Goal: Information Seeking & Learning: Learn about a topic

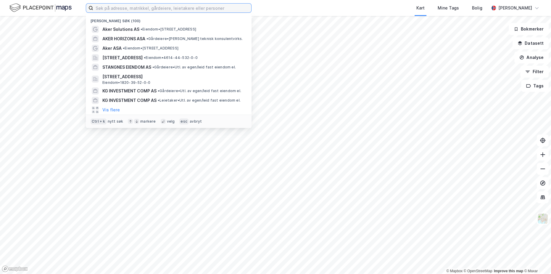
click at [121, 7] on input at bounding box center [172, 8] width 158 height 9
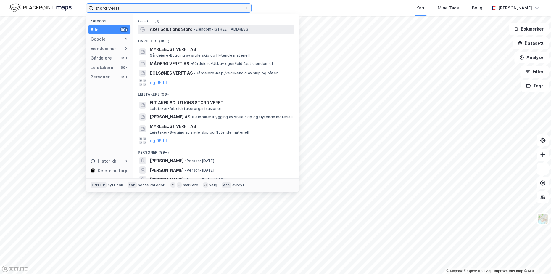
type input "stord verft"
click at [178, 27] on span "Aker Solutions Stord" at bounding box center [171, 29] width 43 height 7
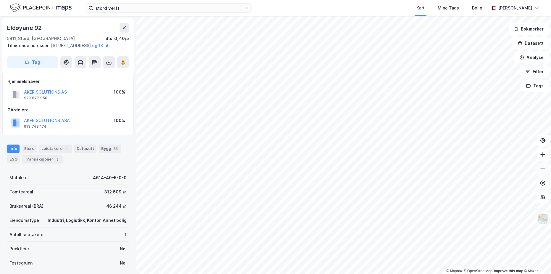
click at [543, 169] on icon at bounding box center [542, 168] width 5 height 1
click at [0, 0] on button "AKER SOLUTIONS AS" at bounding box center [0, 0] width 0 height 0
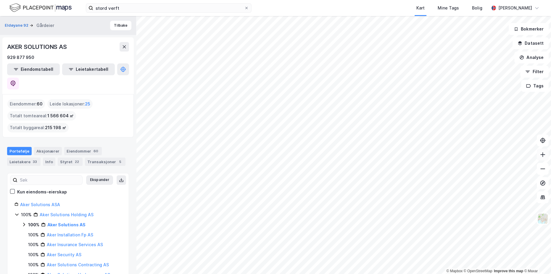
click at [543, 157] on icon at bounding box center [543, 154] width 6 height 6
click at [542, 154] on icon at bounding box center [542, 154] width 5 height 1
click at [543, 154] on icon at bounding box center [543, 154] width 6 height 6
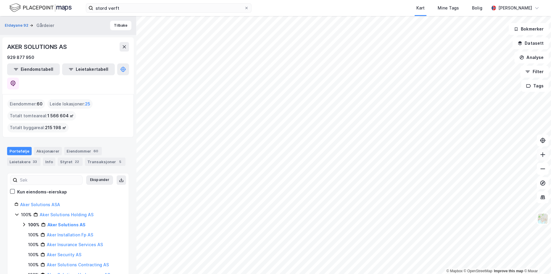
click at [543, 154] on icon at bounding box center [543, 154] width 6 height 6
click at [541, 159] on button at bounding box center [543, 154] width 12 height 12
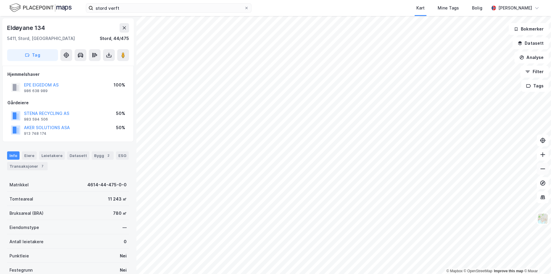
click at [545, 170] on icon at bounding box center [543, 169] width 6 height 6
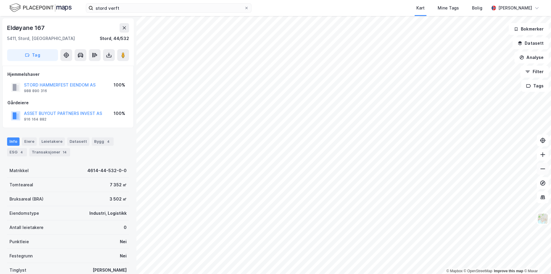
click at [539, 171] on button at bounding box center [543, 169] width 12 height 12
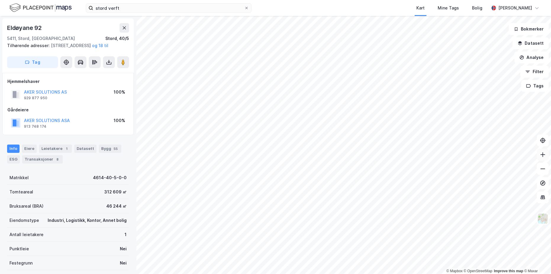
click at [543, 151] on icon at bounding box center [543, 154] width 6 height 6
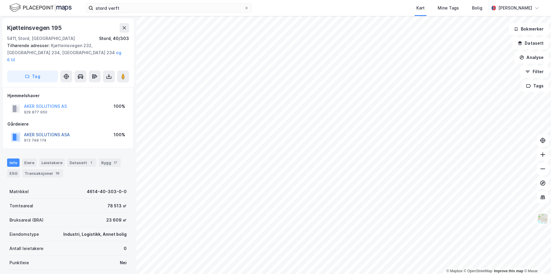
click at [0, 0] on button "AKER SOLUTIONS ASA" at bounding box center [0, 0] width 0 height 0
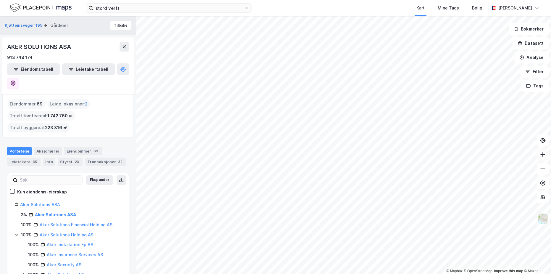
click at [547, 157] on button at bounding box center [543, 154] width 12 height 12
click at [542, 151] on button at bounding box center [543, 154] width 12 height 12
click at [544, 153] on icon at bounding box center [543, 154] width 6 height 6
click at [543, 156] on icon at bounding box center [543, 154] width 6 height 6
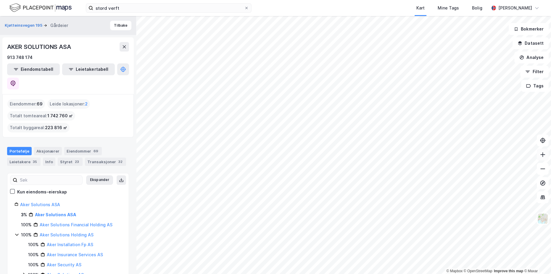
click at [543, 156] on icon at bounding box center [543, 154] width 6 height 6
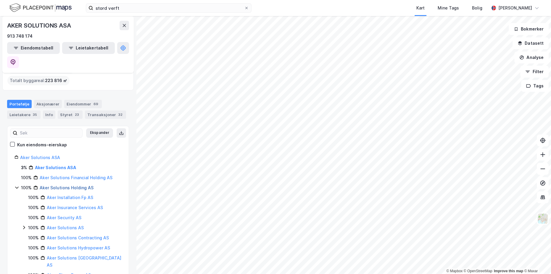
scroll to position [60, 0]
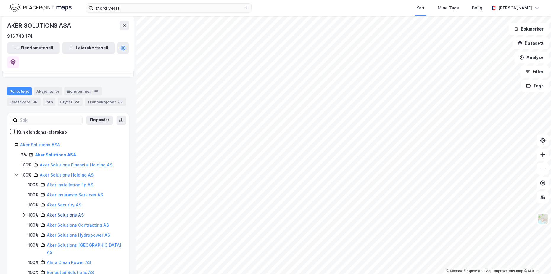
click at [62, 212] on link "Aker Solutions AS" at bounding box center [65, 214] width 37 height 5
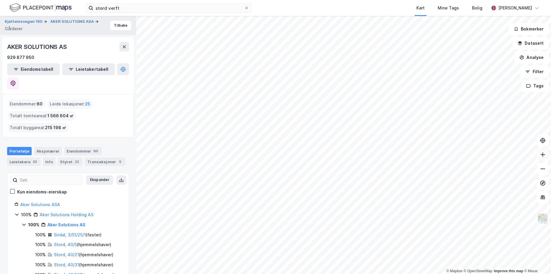
click at [543, 159] on button at bounding box center [543, 154] width 12 height 12
click at [541, 157] on button at bounding box center [543, 154] width 12 height 12
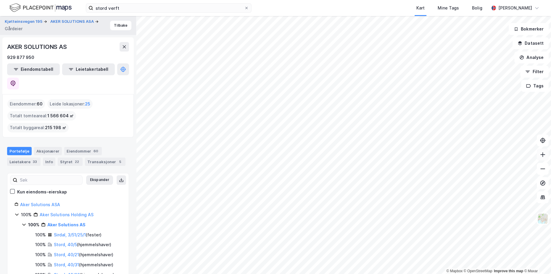
click at [545, 156] on icon at bounding box center [543, 154] width 6 height 6
click at [544, 153] on icon at bounding box center [543, 154] width 6 height 6
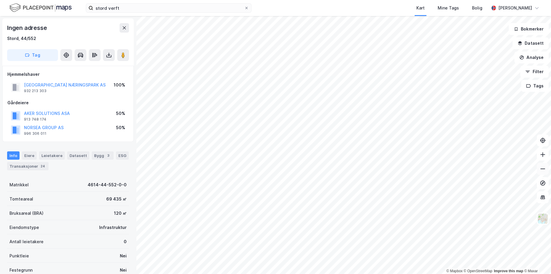
click at [540, 167] on icon at bounding box center [543, 169] width 6 height 6
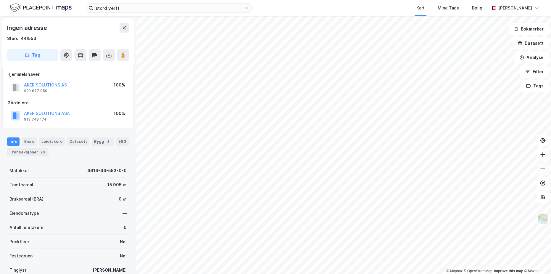
click at [545, 170] on icon at bounding box center [543, 169] width 6 height 6
click at [544, 155] on icon at bounding box center [543, 154] width 6 height 6
click at [541, 156] on icon at bounding box center [543, 154] width 6 height 6
click at [540, 168] on icon at bounding box center [543, 169] width 6 height 6
click at [542, 154] on icon at bounding box center [542, 154] width 5 height 1
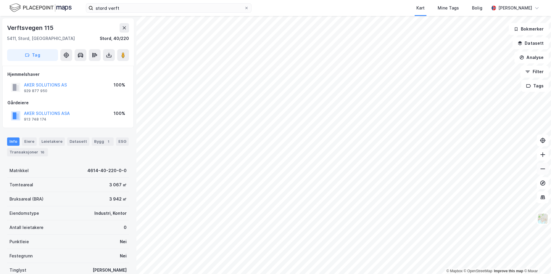
click at [543, 169] on icon at bounding box center [543, 169] width 6 height 6
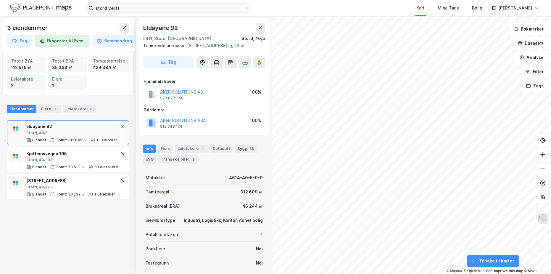
scroll to position [1, 0]
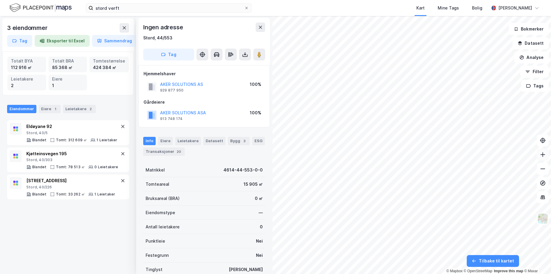
click at [541, 155] on icon at bounding box center [543, 154] width 6 height 6
click at [542, 169] on icon at bounding box center [542, 168] width 5 height 1
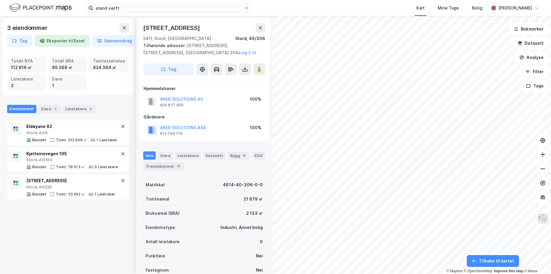
scroll to position [1, 0]
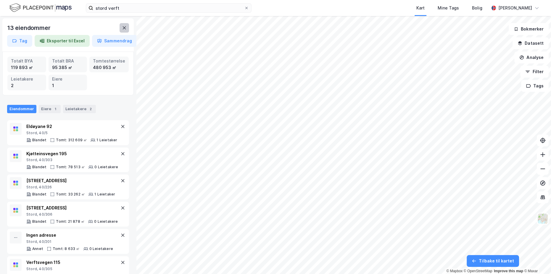
click at [126, 26] on icon at bounding box center [124, 27] width 5 height 5
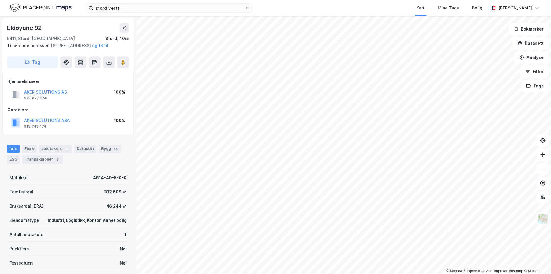
scroll to position [1, 0]
click at [0, 0] on button "AKER SOLUTIONS AS" at bounding box center [0, 0] width 0 height 0
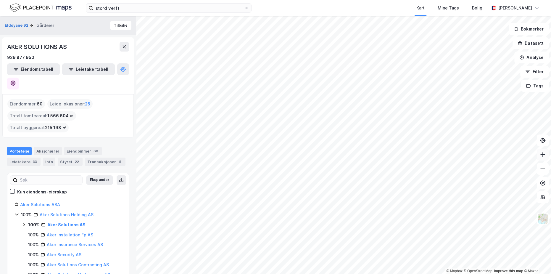
click at [542, 155] on icon at bounding box center [543, 154] width 6 height 6
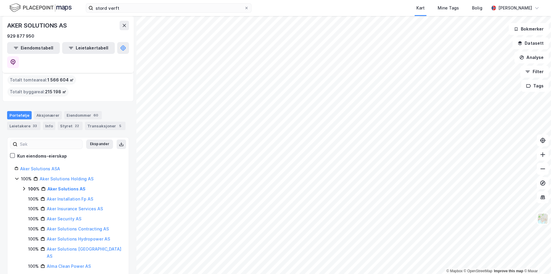
scroll to position [35, 0]
click at [60, 186] on link "Aker Solutions AS" at bounding box center [66, 188] width 38 height 5
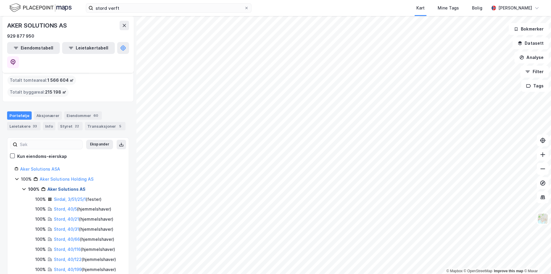
click at [61, 186] on link "Aker Solutions AS" at bounding box center [66, 188] width 38 height 5
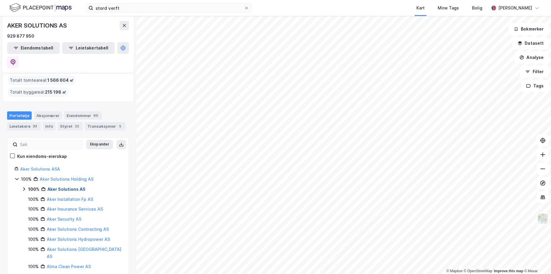
click at [61, 186] on link "Aker Solutions AS" at bounding box center [66, 188] width 38 height 5
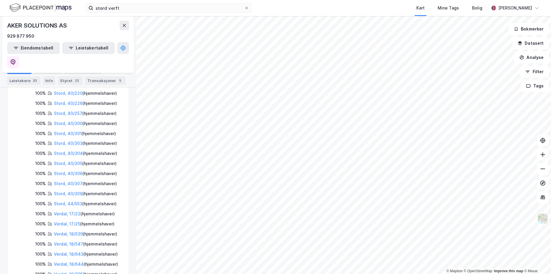
scroll to position [262, 0]
click at [65, 201] on link "Stord, 44/553" at bounding box center [68, 203] width 28 height 5
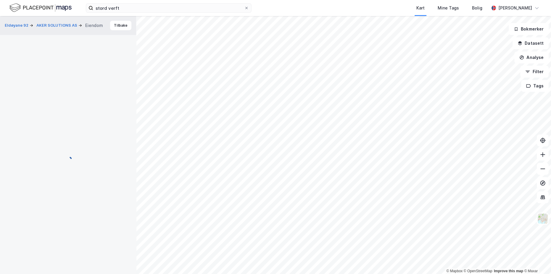
scroll to position [1, 0]
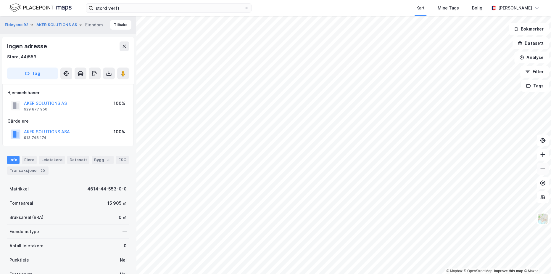
click at [543, 174] on button at bounding box center [543, 169] width 12 height 12
click at [63, 23] on button "AKER SOLUTIONS AS" at bounding box center [57, 25] width 42 height 6
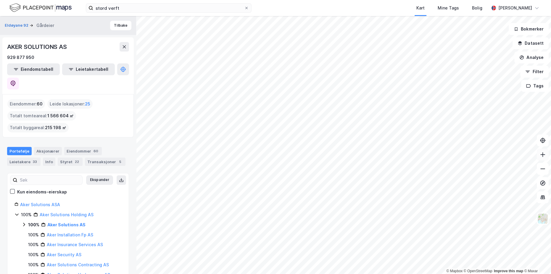
click at [541, 154] on icon at bounding box center [542, 154] width 5 height 1
click at [542, 156] on icon at bounding box center [543, 154] width 6 height 6
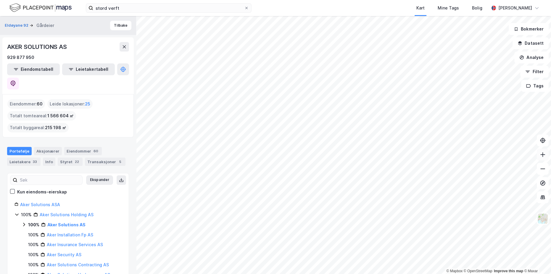
click at [541, 156] on icon at bounding box center [543, 154] width 6 height 6
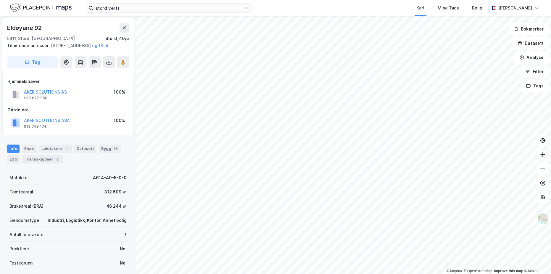
scroll to position [1, 0]
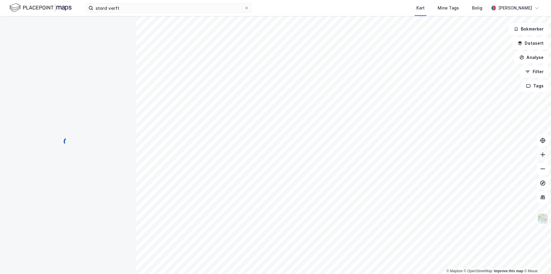
scroll to position [1, 0]
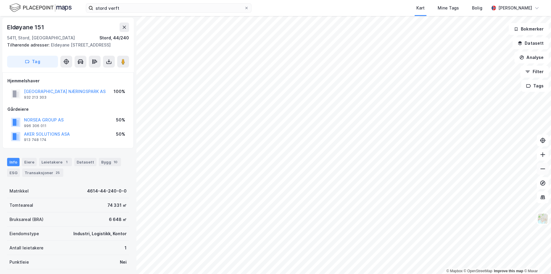
click at [541, 171] on button at bounding box center [543, 169] width 12 height 12
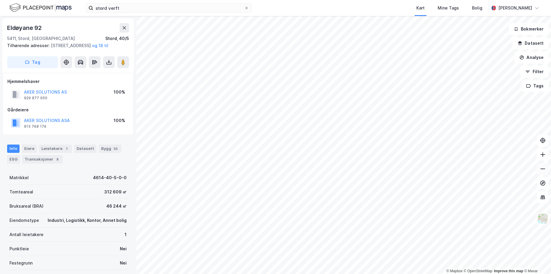
scroll to position [1, 0]
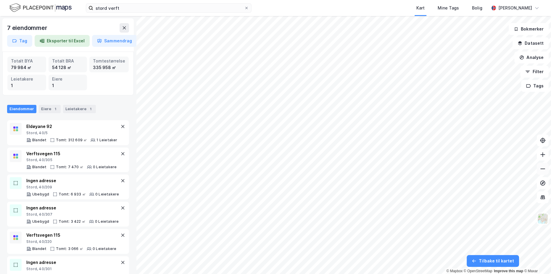
click at [542, 168] on icon at bounding box center [543, 169] width 6 height 6
click at [542, 167] on icon at bounding box center [543, 169] width 6 height 6
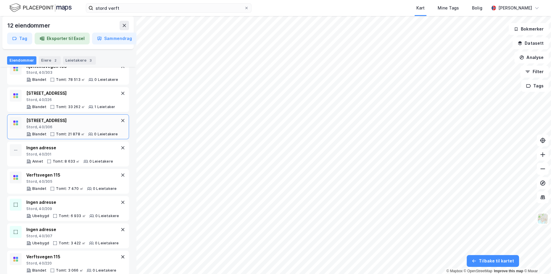
scroll to position [92, 0]
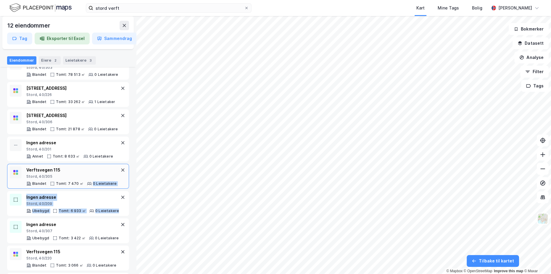
drag, startPoint x: 82, startPoint y: 216, endPoint x: 87, endPoint y: 185, distance: 31.5
click at [87, 185] on div "Eldøyane 92 Stord, 40/5 Blandet Tomt: 312 609 ㎡ 1 Leietaker Kjøtteinsvegen 195 …" at bounding box center [68, 191] width 122 height 326
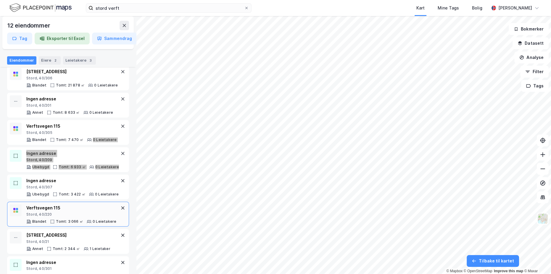
scroll to position [176, 0]
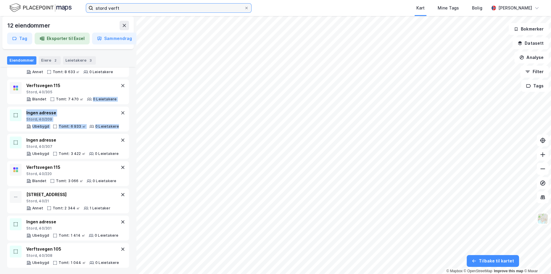
click at [119, 10] on input "stord verft" at bounding box center [168, 8] width 151 height 9
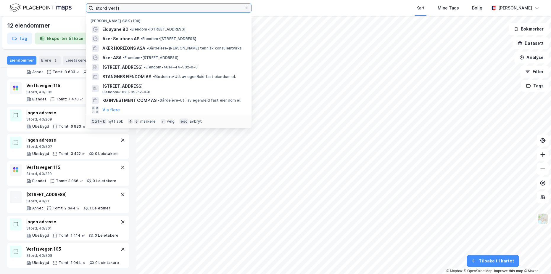
click at [119, 10] on input "stord verft" at bounding box center [168, 8] width 151 height 9
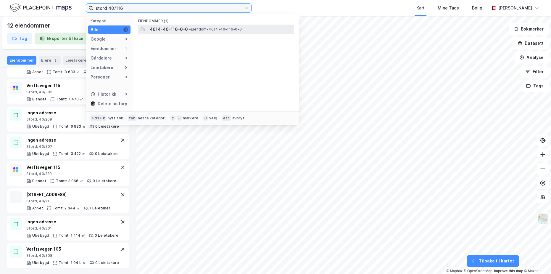
type input "stord 40/116"
click at [175, 30] on span "4614-40-116-0-0" at bounding box center [169, 29] width 38 height 7
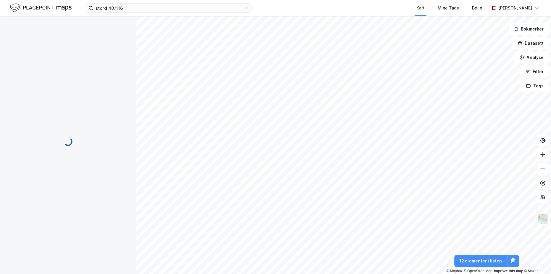
scroll to position [1, 0]
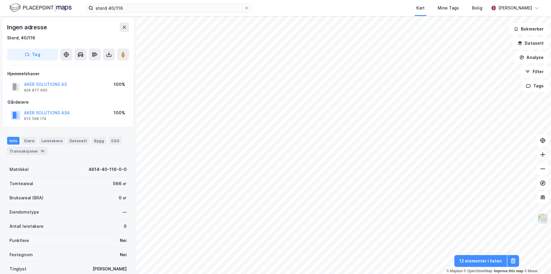
click at [544, 154] on icon at bounding box center [542, 154] width 5 height 1
click at [545, 158] on button at bounding box center [543, 154] width 12 height 12
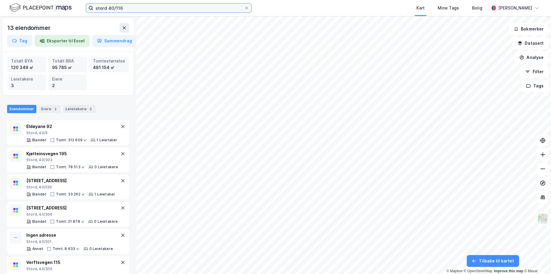
click at [127, 7] on input "stord 40/116" at bounding box center [168, 8] width 151 height 9
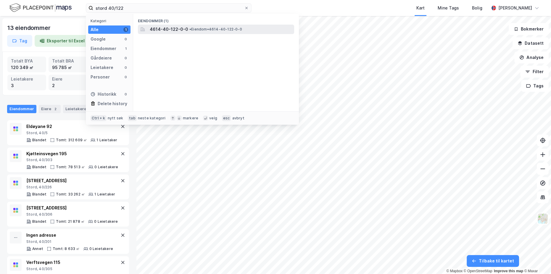
click at [175, 27] on span "4614-40-122-0-0" at bounding box center [169, 29] width 38 height 7
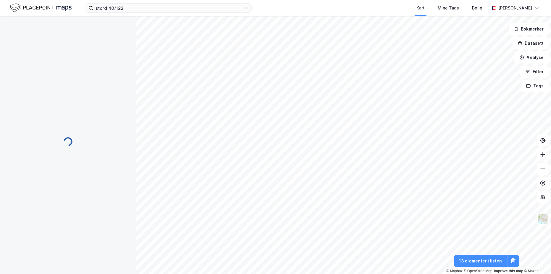
scroll to position [1, 0]
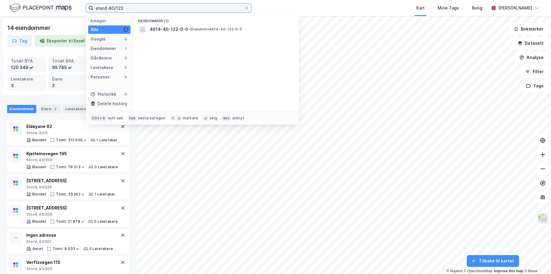
click at [129, 9] on input "stord 40/122" at bounding box center [168, 8] width 151 height 9
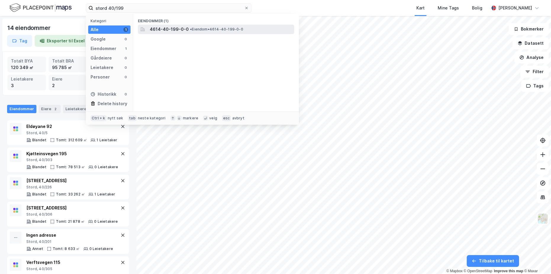
click at [175, 31] on span "4614-40-199-0-0" at bounding box center [169, 29] width 39 height 7
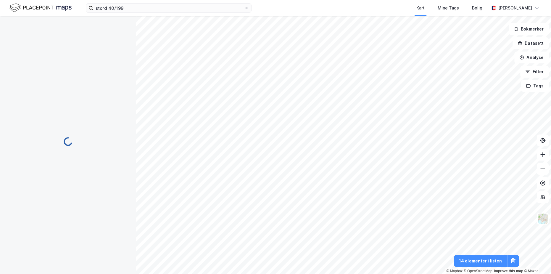
scroll to position [1, 0]
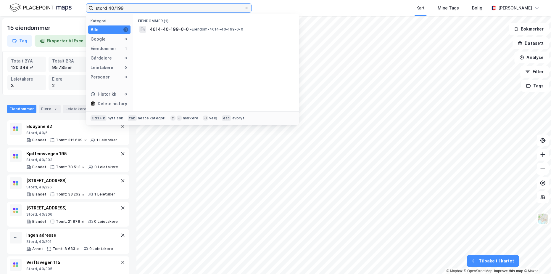
click at [128, 8] on input "stord 40/199" at bounding box center [168, 8] width 151 height 9
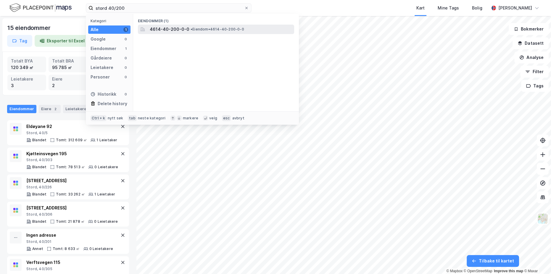
click at [173, 27] on span "4614-40-200-0-0" at bounding box center [170, 29] width 40 height 7
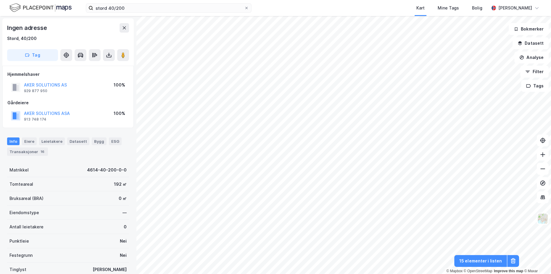
scroll to position [1, 0]
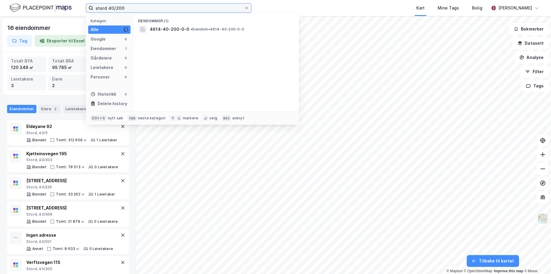
click at [125, 7] on input "stord 40/200" at bounding box center [168, 8] width 151 height 9
click at [137, 7] on input "stord 40/200" at bounding box center [168, 8] width 151 height 9
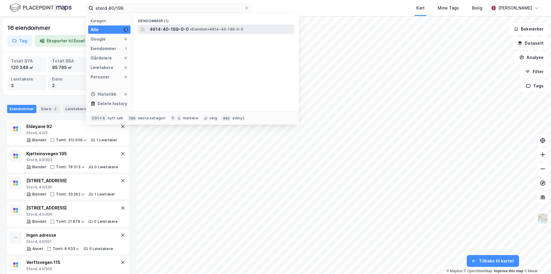
click at [180, 27] on span "4614-40-199-0-0" at bounding box center [169, 29] width 39 height 7
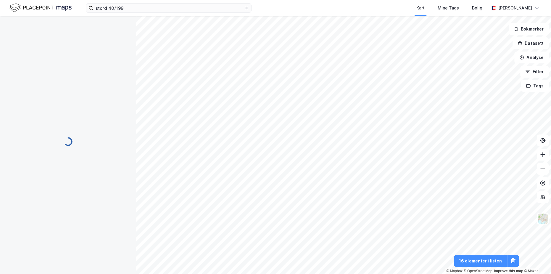
scroll to position [1, 0]
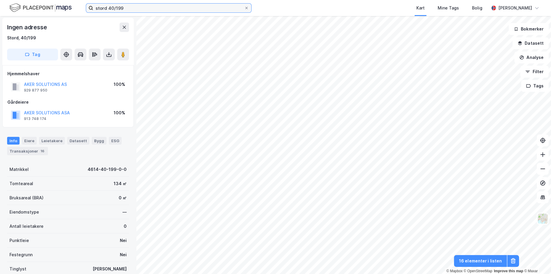
click at [137, 10] on input "stord 40/199" at bounding box center [168, 8] width 151 height 9
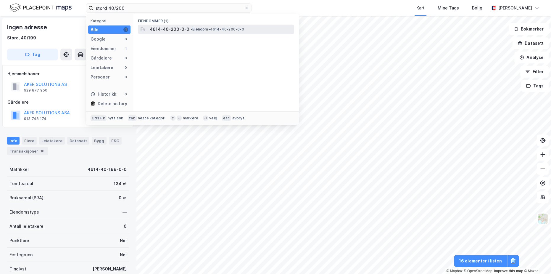
click at [165, 28] on span "4614-40-200-0-0" at bounding box center [170, 29] width 40 height 7
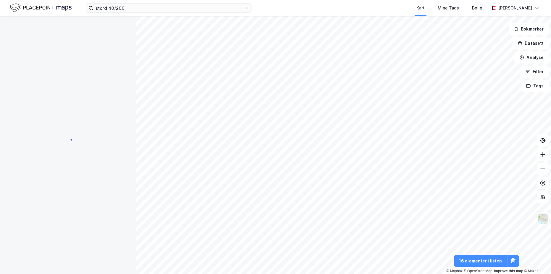
scroll to position [1, 0]
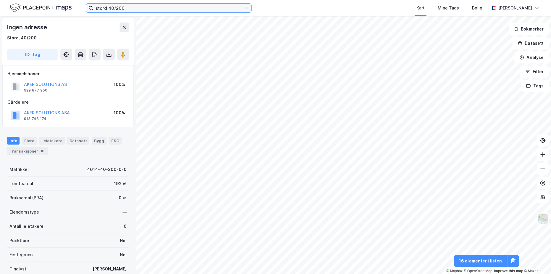
click at [132, 9] on input "stord 40/200" at bounding box center [168, 8] width 151 height 9
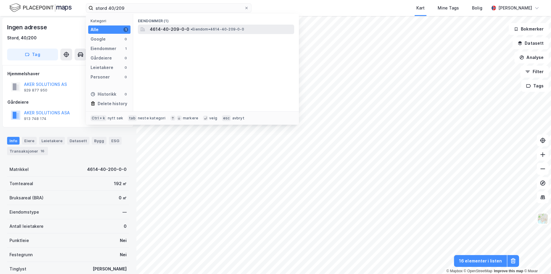
click at [179, 29] on span "4614-40-209-0-0" at bounding box center [170, 29] width 40 height 7
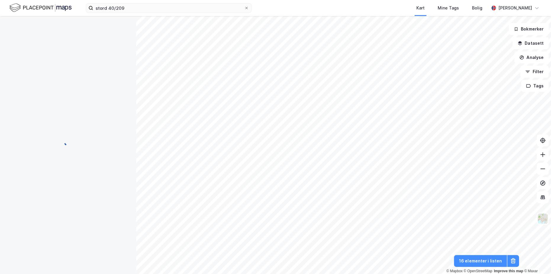
scroll to position [1, 0]
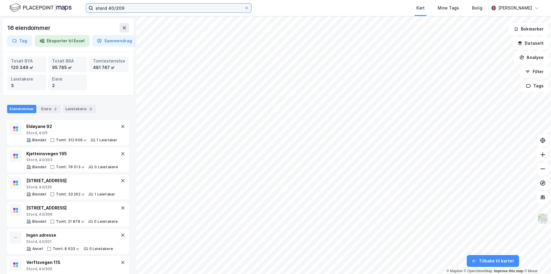
click at [129, 8] on input "stord 40/209" at bounding box center [168, 8] width 151 height 9
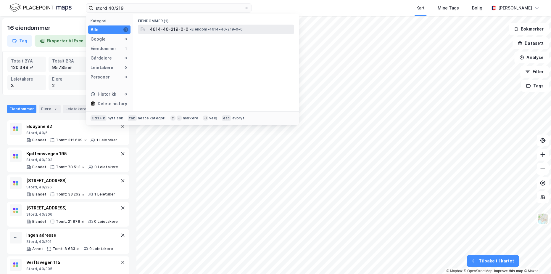
click at [180, 28] on span "4614-40-219-0-0" at bounding box center [169, 29] width 39 height 7
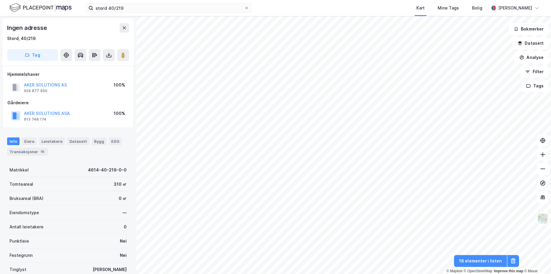
scroll to position [1, 0]
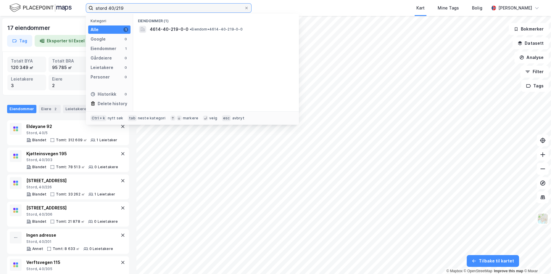
click at [125, 8] on input "stord 40/219" at bounding box center [168, 8] width 151 height 9
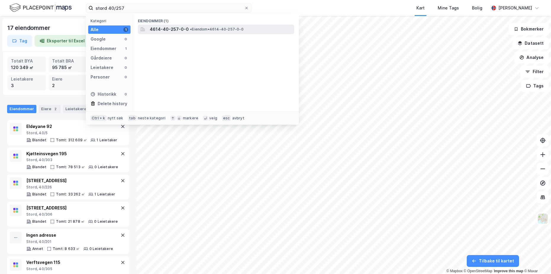
click at [170, 30] on span "4614-40-257-0-0" at bounding box center [169, 29] width 39 height 7
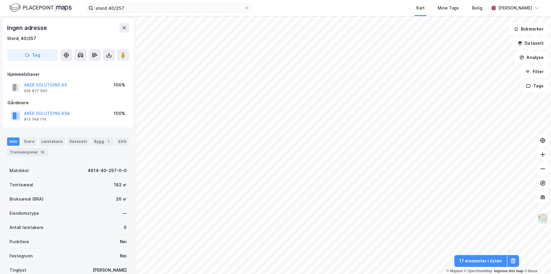
scroll to position [1, 0]
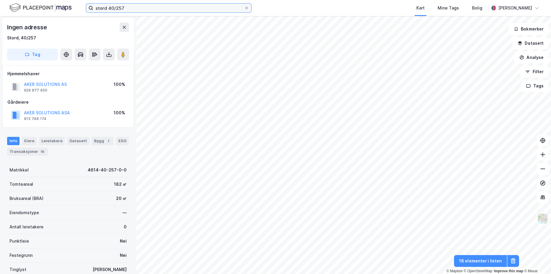
click at [129, 9] on input "stord 40/257" at bounding box center [168, 8] width 151 height 9
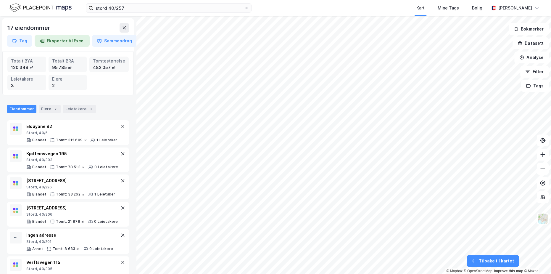
click at [135, 13] on div "stord 40/257 Kart Mine Tags Bolig [PERSON_NAME]" at bounding box center [275, 8] width 551 height 16
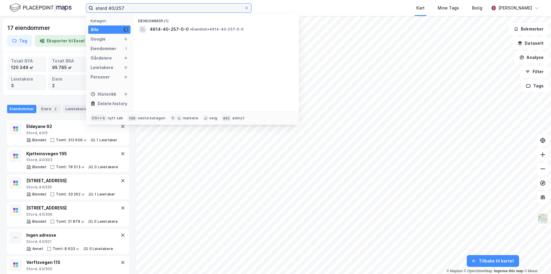
click at [130, 9] on input "stord 40/257" at bounding box center [168, 8] width 151 height 9
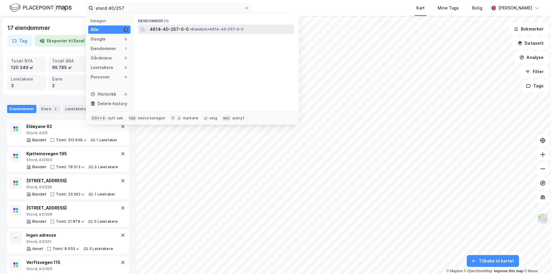
click at [170, 29] on span "4614-40-257-0-0" at bounding box center [169, 29] width 39 height 7
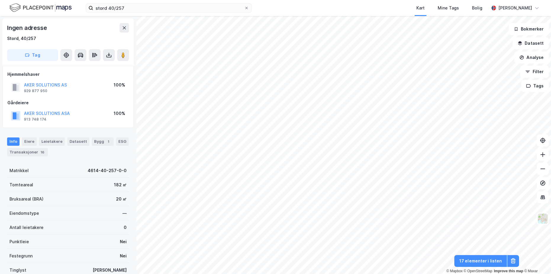
scroll to position [1, 0]
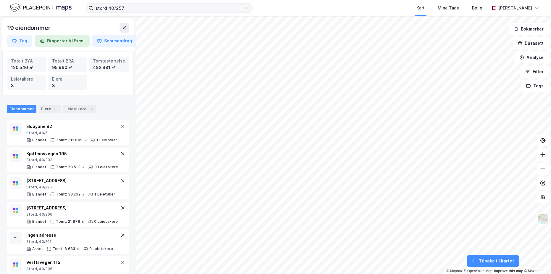
drag, startPoint x: 138, startPoint y: 1, endPoint x: 133, endPoint y: 6, distance: 7.3
click at [138, 1] on div "stord 40/257 Kart Mine Tags Bolig [PERSON_NAME]" at bounding box center [275, 8] width 551 height 16
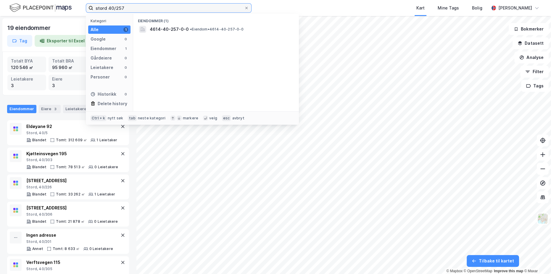
click at [129, 8] on input "stord 40/257" at bounding box center [168, 8] width 151 height 9
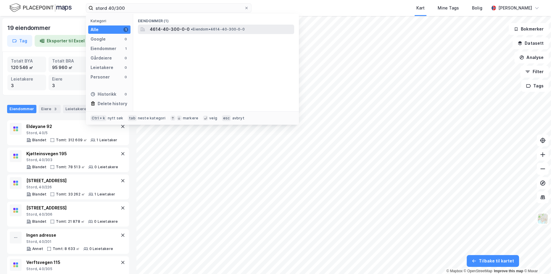
click at [178, 28] on span "4614-40-300-0-0" at bounding box center [170, 29] width 40 height 7
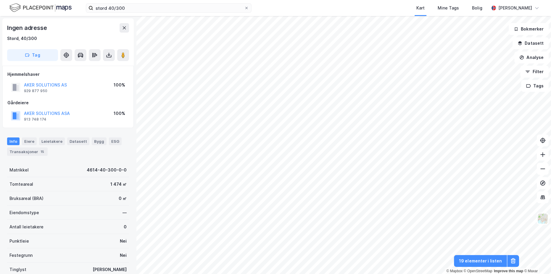
scroll to position [1, 0]
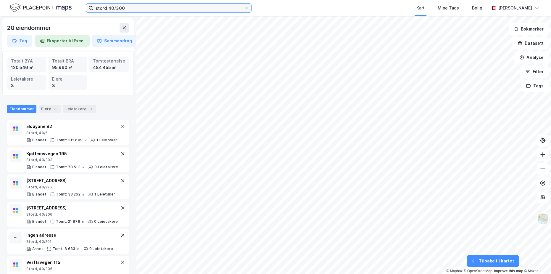
click at [127, 6] on input "stord 40/300" at bounding box center [168, 8] width 151 height 9
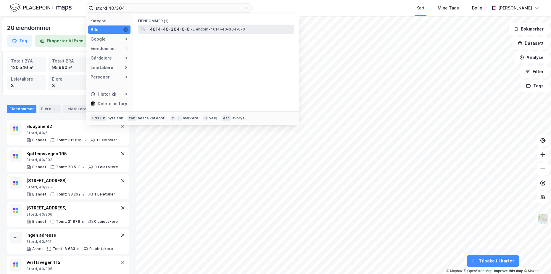
click at [181, 29] on span "4614-40-304-0-0" at bounding box center [170, 29] width 40 height 7
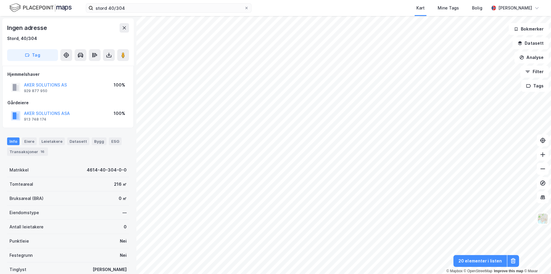
scroll to position [1, 0]
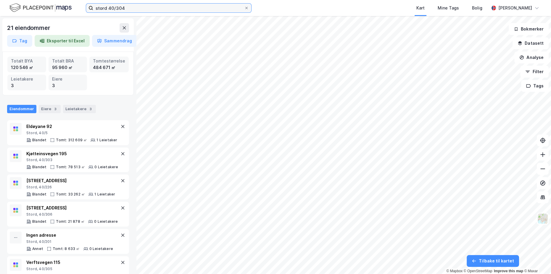
click at [128, 8] on input "stord 40/304" at bounding box center [168, 8] width 151 height 9
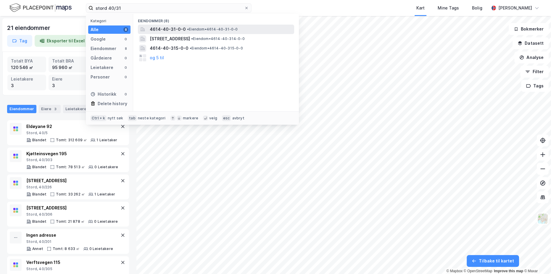
click at [172, 28] on span "4614-40-31-0-0" at bounding box center [168, 29] width 36 height 7
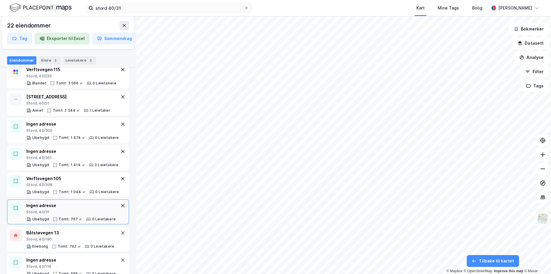
scroll to position [273, 0]
click at [120, 231] on icon at bounding box center [122, 232] width 5 height 5
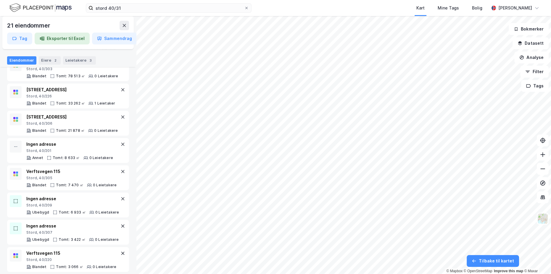
scroll to position [0, 0]
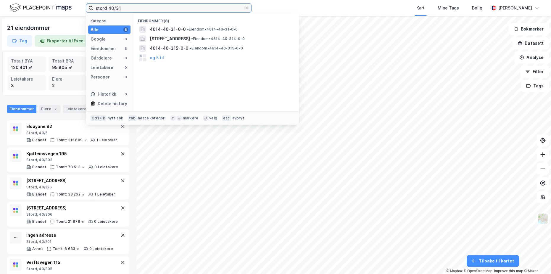
drag, startPoint x: 130, startPoint y: 9, endPoint x: 86, endPoint y: 6, distance: 43.9
click at [86, 6] on label "stord 40/31" at bounding box center [169, 7] width 166 height 9
paste input "Stord, 44/526"
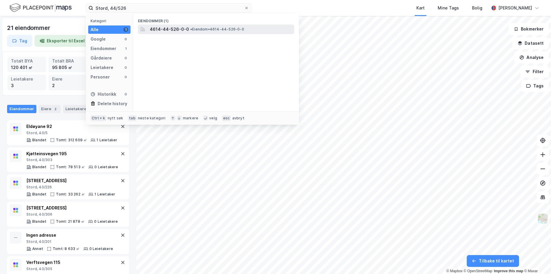
click at [174, 28] on span "4614-44-526-0-0" at bounding box center [169, 29] width 39 height 7
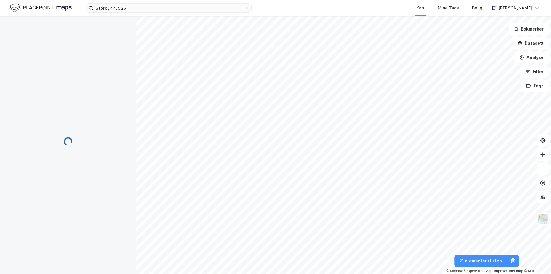
scroll to position [1, 0]
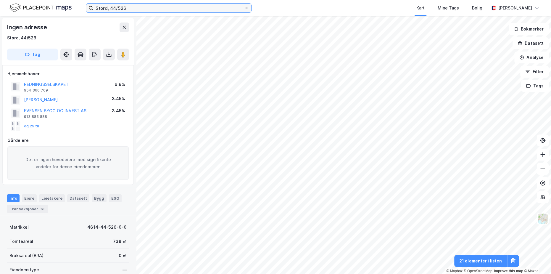
click at [128, 9] on input "Stord, 44/526" at bounding box center [168, 8] width 151 height 9
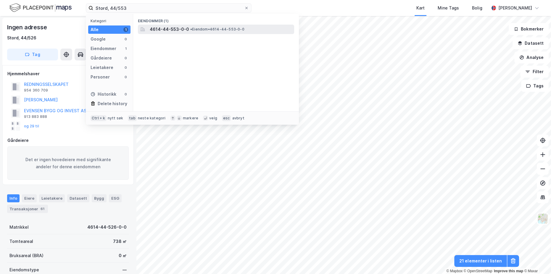
click at [183, 29] on span "4614-44-553-0-0" at bounding box center [169, 29] width 39 height 7
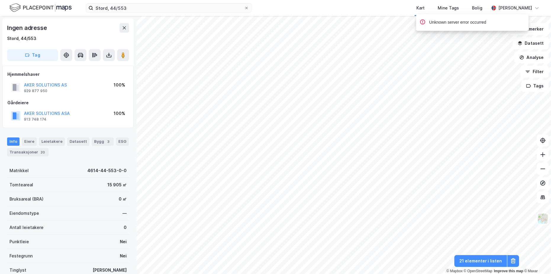
scroll to position [1, 0]
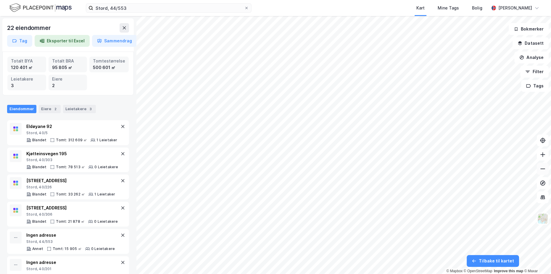
click at [541, 169] on icon at bounding box center [543, 169] width 6 height 6
click at [543, 155] on icon at bounding box center [543, 154] width 6 height 6
click at [541, 170] on icon at bounding box center [543, 169] width 6 height 6
click at [542, 170] on icon at bounding box center [543, 169] width 6 height 6
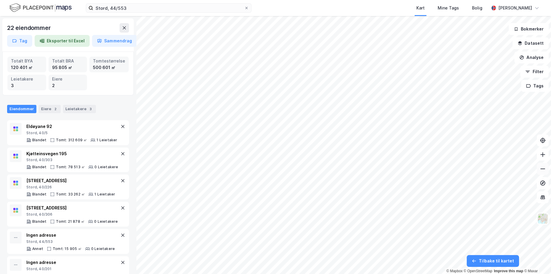
click at [542, 170] on icon at bounding box center [543, 169] width 6 height 6
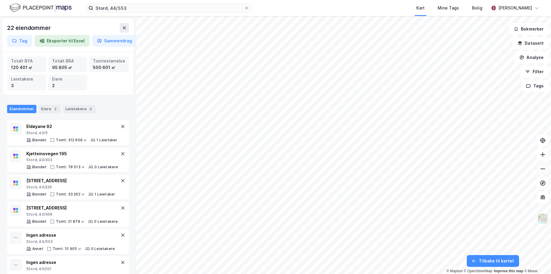
click at [542, 170] on icon at bounding box center [543, 169] width 6 height 6
click at [543, 154] on icon at bounding box center [542, 154] width 5 height 1
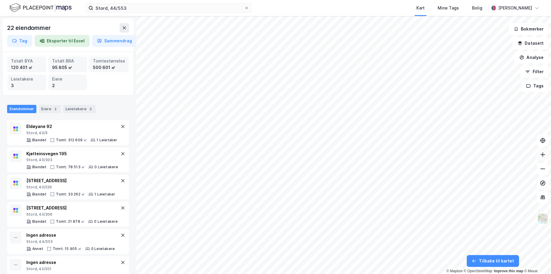
click at [543, 154] on icon at bounding box center [542, 154] width 5 height 1
click at [541, 169] on icon at bounding box center [543, 169] width 6 height 6
click at [48, 112] on div "Eiere 2" at bounding box center [50, 109] width 22 height 8
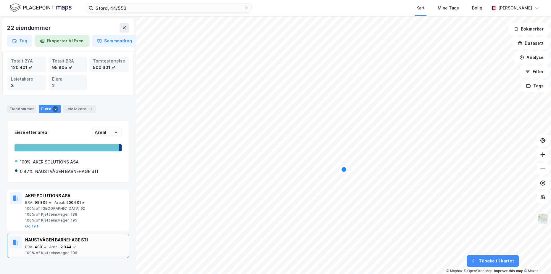
click at [86, 240] on div "NAUSTVÅGEN BARNEHAGE STI" at bounding box center [75, 239] width 101 height 7
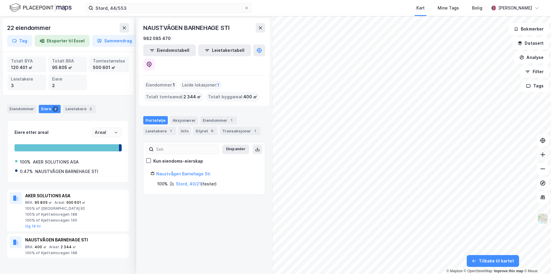
click at [543, 157] on icon at bounding box center [543, 154] width 6 height 6
click at [134, 7] on input "Stord, 44/553" at bounding box center [168, 8] width 151 height 9
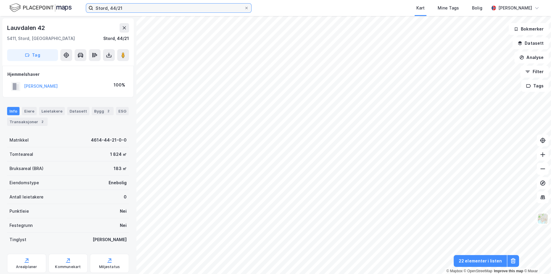
scroll to position [1, 0]
click at [545, 172] on button at bounding box center [543, 169] width 12 height 12
click at [114, 7] on input "Stord, 44/21" at bounding box center [168, 8] width 151 height 9
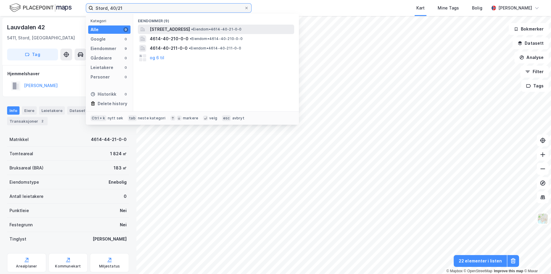
type input "Stord, 40/21"
click at [190, 30] on span "[STREET_ADDRESS]" at bounding box center [170, 29] width 40 height 7
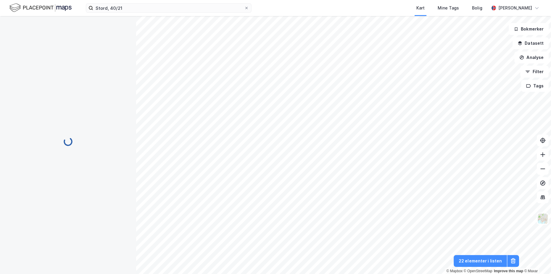
scroll to position [1, 0]
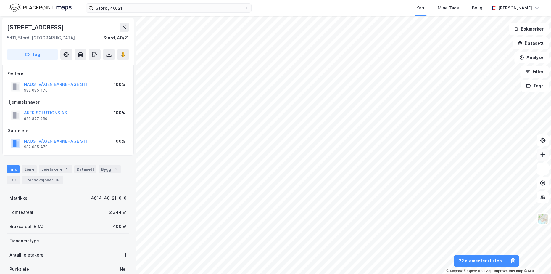
click at [538, 155] on button at bounding box center [543, 154] width 12 height 12
click at [543, 153] on icon at bounding box center [543, 154] width 6 height 6
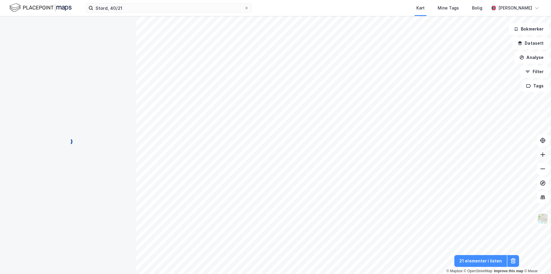
scroll to position [1, 0]
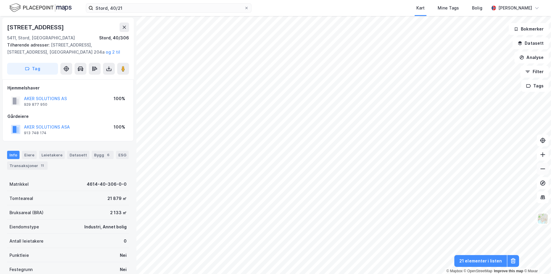
click at [545, 169] on icon at bounding box center [543, 169] width 6 height 6
click at [542, 157] on button at bounding box center [543, 154] width 12 height 12
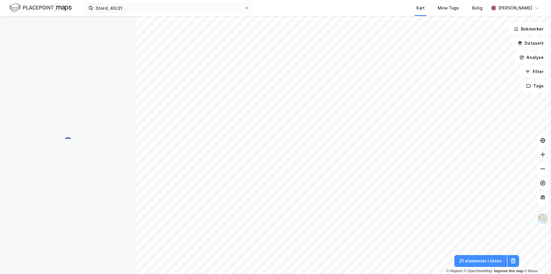
scroll to position [1, 0]
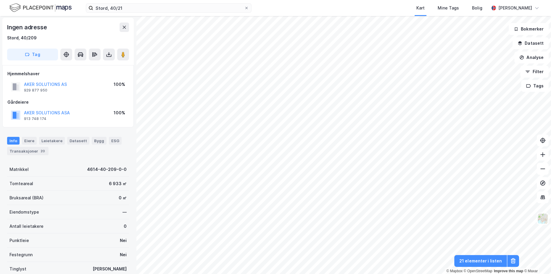
scroll to position [1, 0]
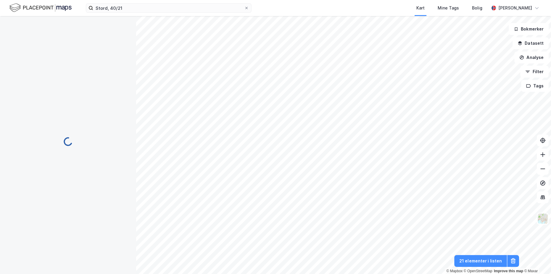
scroll to position [1, 0]
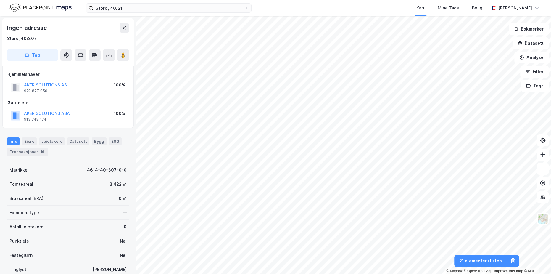
scroll to position [1, 0]
click at [543, 167] on icon at bounding box center [543, 169] width 6 height 6
click at [540, 155] on icon at bounding box center [543, 154] width 6 height 6
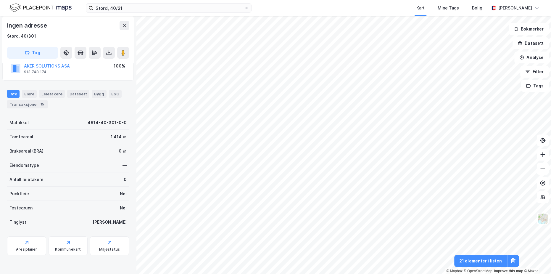
scroll to position [0, 0]
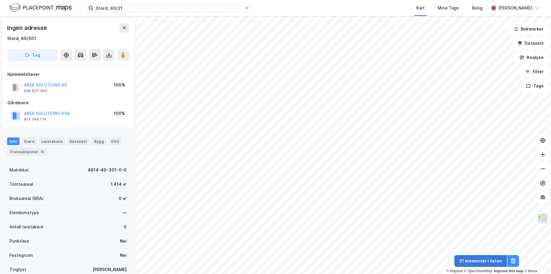
click at [476, 260] on button "21 elementer i listen" at bounding box center [480, 261] width 53 height 12
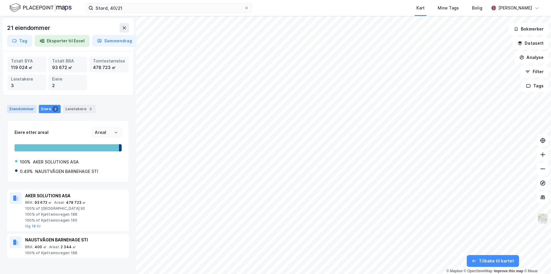
click at [14, 110] on div "Eiendommer" at bounding box center [21, 109] width 29 height 8
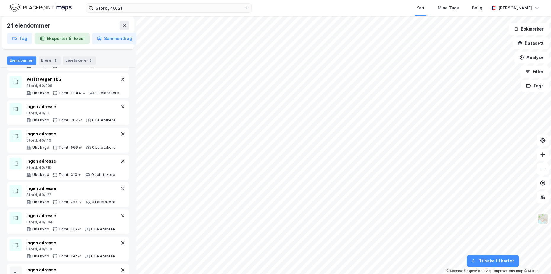
scroll to position [418, 0]
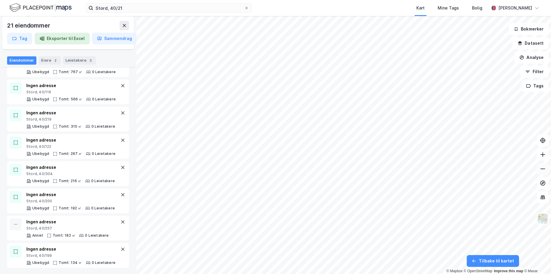
click at [545, 173] on button at bounding box center [543, 169] width 12 height 12
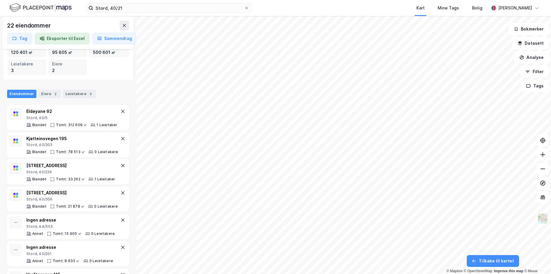
scroll to position [0, 0]
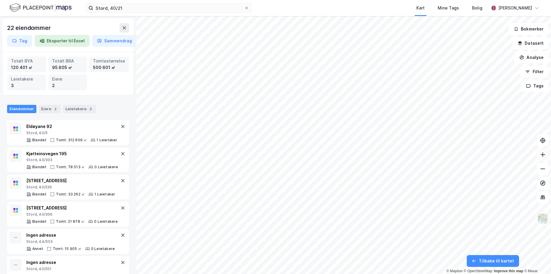
click at [541, 156] on icon at bounding box center [543, 154] width 6 height 6
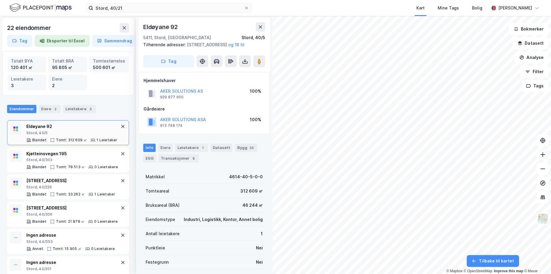
click at [541, 156] on icon at bounding box center [543, 154] width 6 height 6
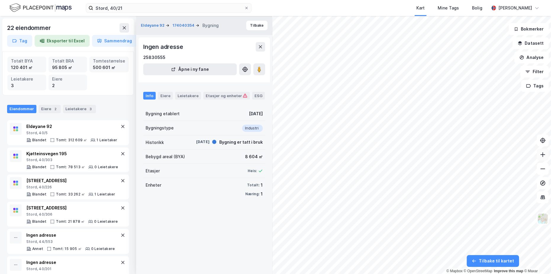
click at [544, 158] on button at bounding box center [543, 154] width 12 height 12
click at [539, 171] on button at bounding box center [543, 169] width 12 height 12
click at [545, 171] on icon at bounding box center [543, 169] width 6 height 6
click at [543, 153] on icon at bounding box center [543, 154] width 6 height 6
